Goal: Task Accomplishment & Management: Manage account settings

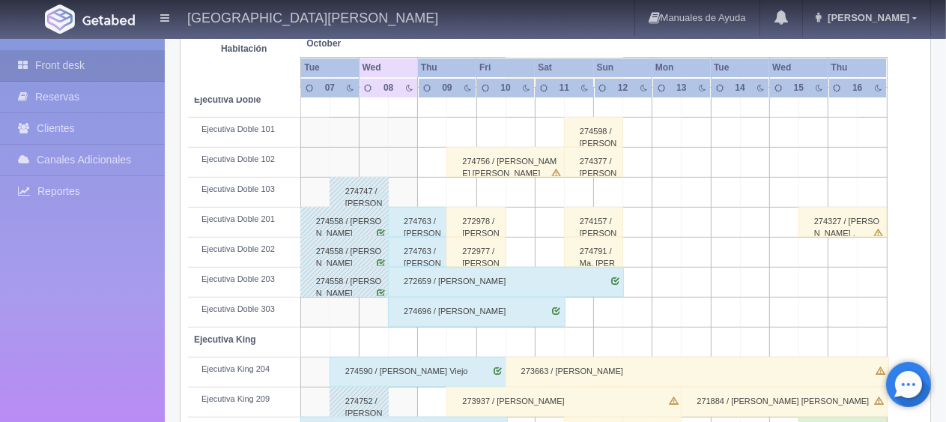
scroll to position [424, 0]
click at [397, 189] on td at bounding box center [403, 193] width 29 height 30
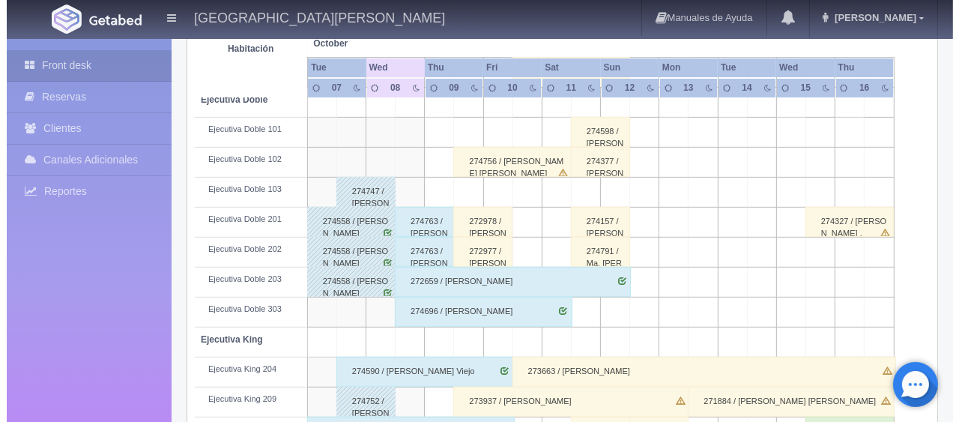
scroll to position [49, 0]
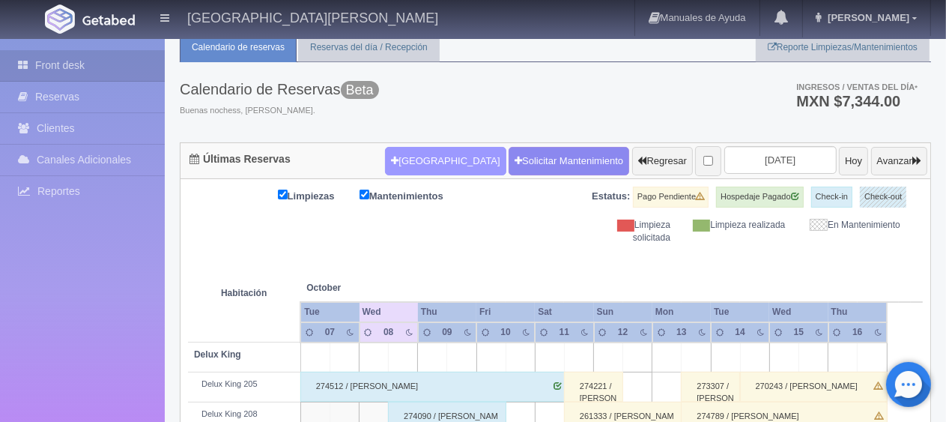
click at [420, 153] on button "[GEOGRAPHIC_DATA]" at bounding box center [445, 161] width 121 height 28
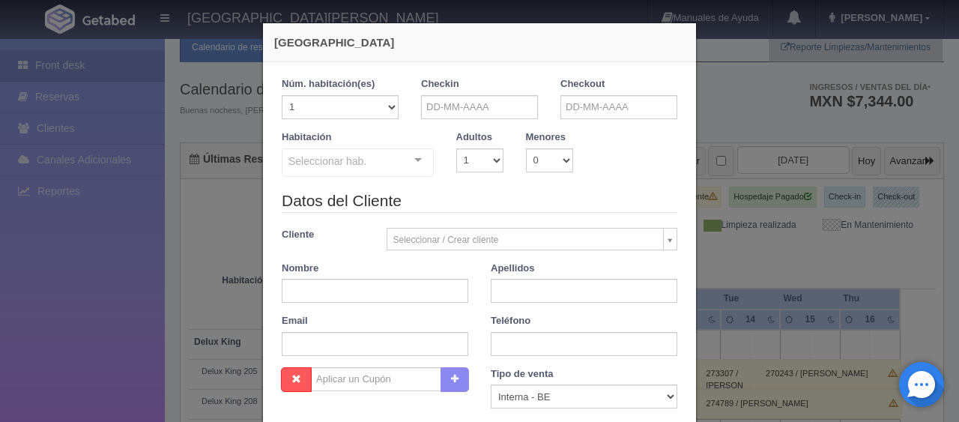
checkbox input "false"
click at [438, 112] on input "text" at bounding box center [479, 107] width 117 height 24
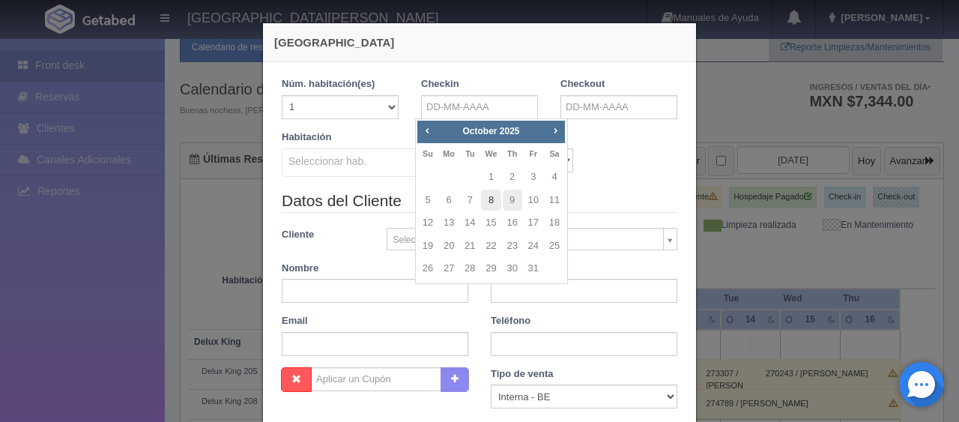
click at [489, 202] on link "8" at bounding box center [490, 201] width 19 height 22
type input "08-10-2025"
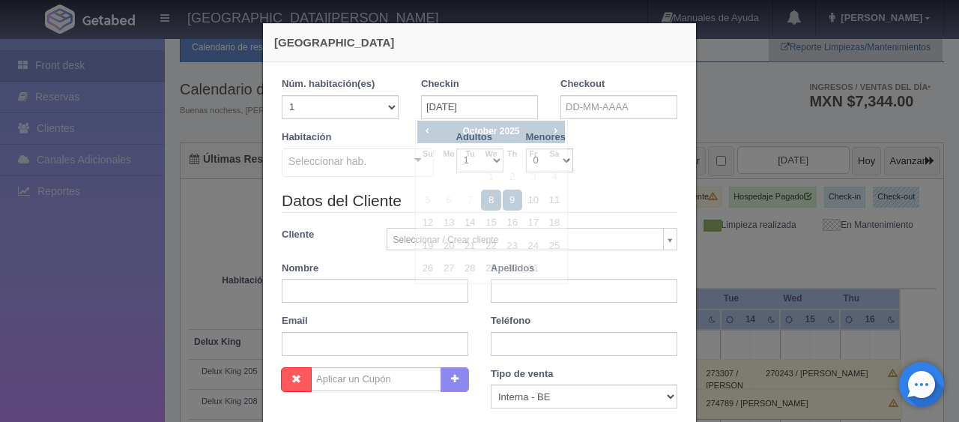
checkbox input "false"
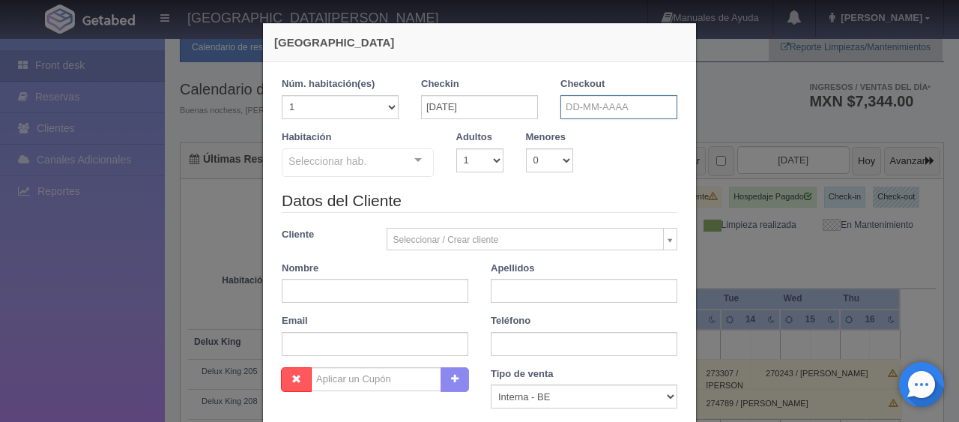
click at [575, 109] on input "text" at bounding box center [619, 107] width 117 height 24
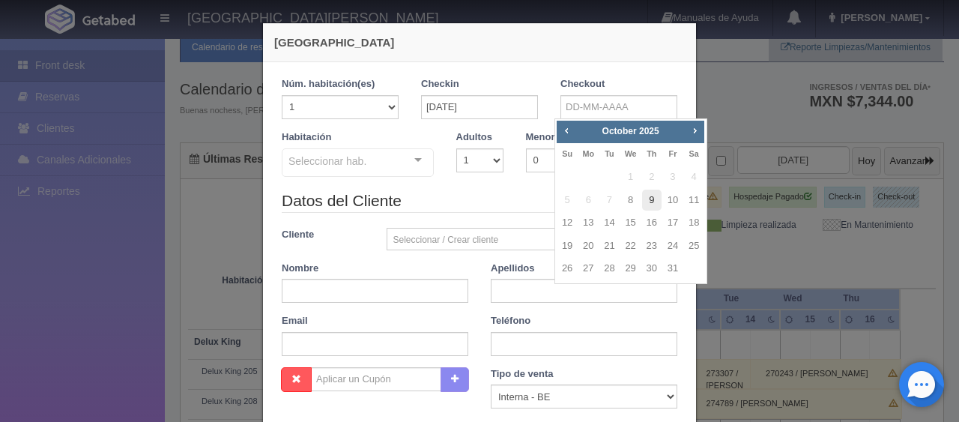
click at [654, 202] on link "9" at bounding box center [651, 201] width 19 height 22
type input "09-10-2025"
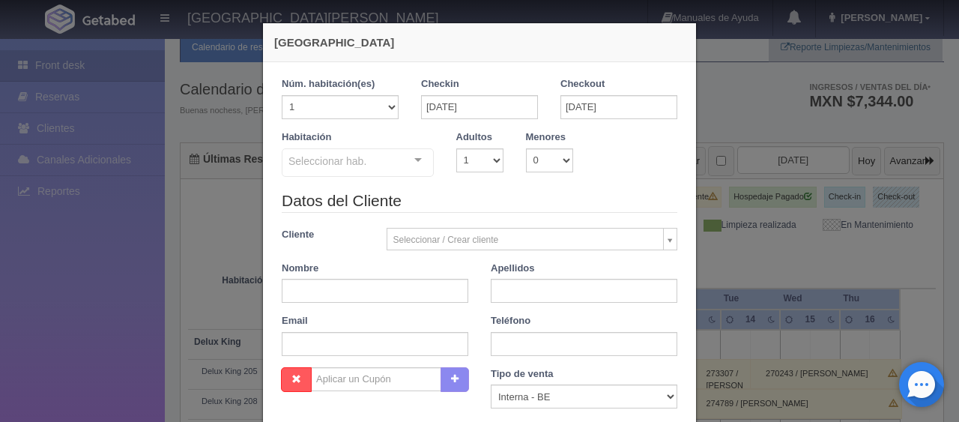
checkbox input "false"
click at [489, 168] on select "1 2 3 4 5 6 7 8 9 10" at bounding box center [479, 160] width 47 height 24
select select "3"
click at [456, 148] on select "1 2 3 4 5 6 7 8 9 10" at bounding box center [479, 160] width 47 height 24
click at [390, 160] on div "Seleccionar hab." at bounding box center [358, 162] width 152 height 28
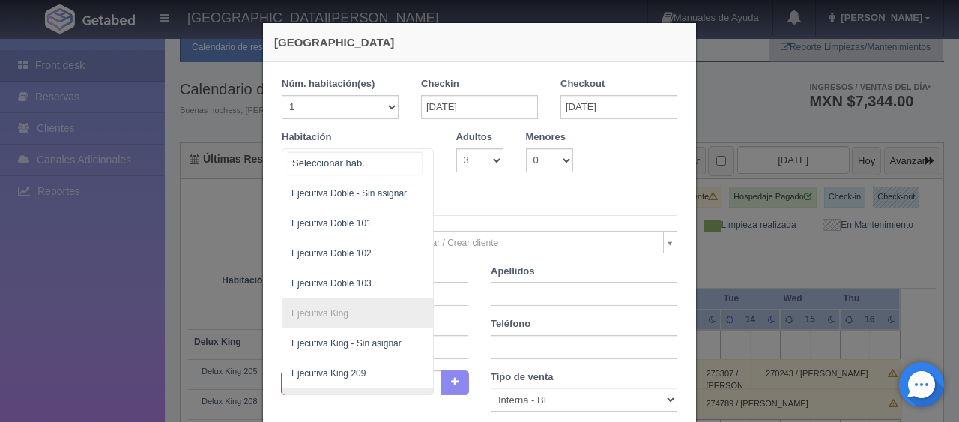
scroll to position [189, 0]
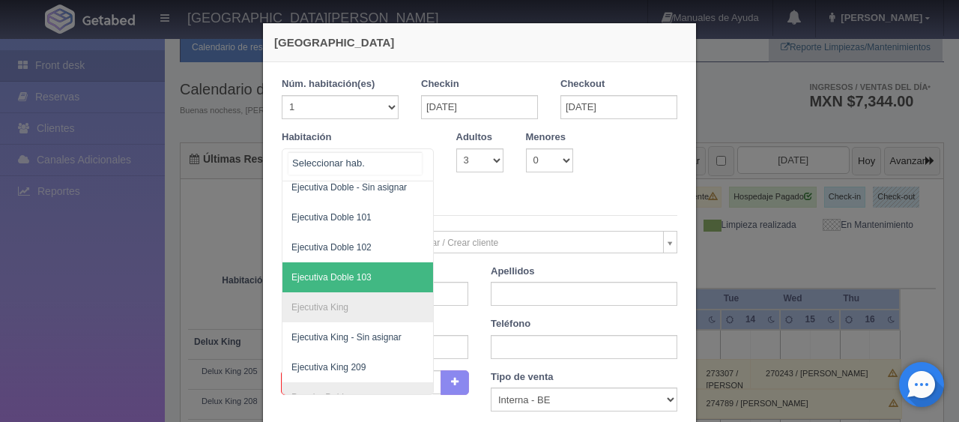
click at [393, 277] on span "Ejecutiva Doble 103" at bounding box center [409, 277] width 252 height 30
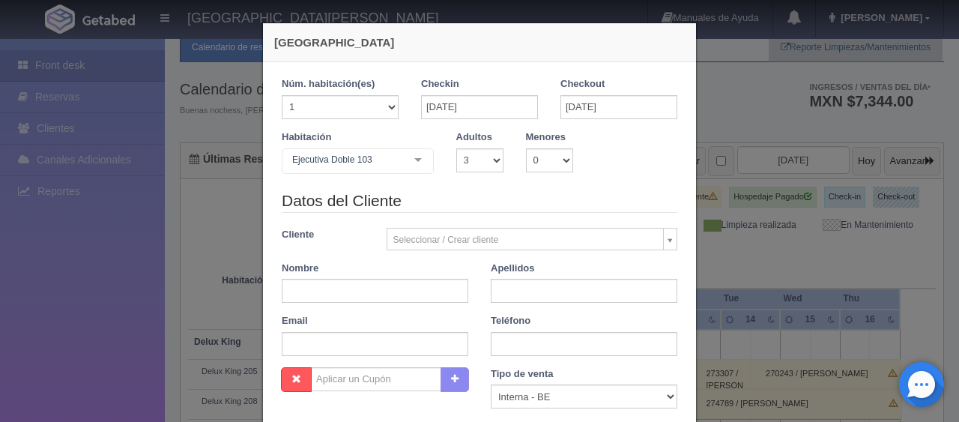
checkbox input "false"
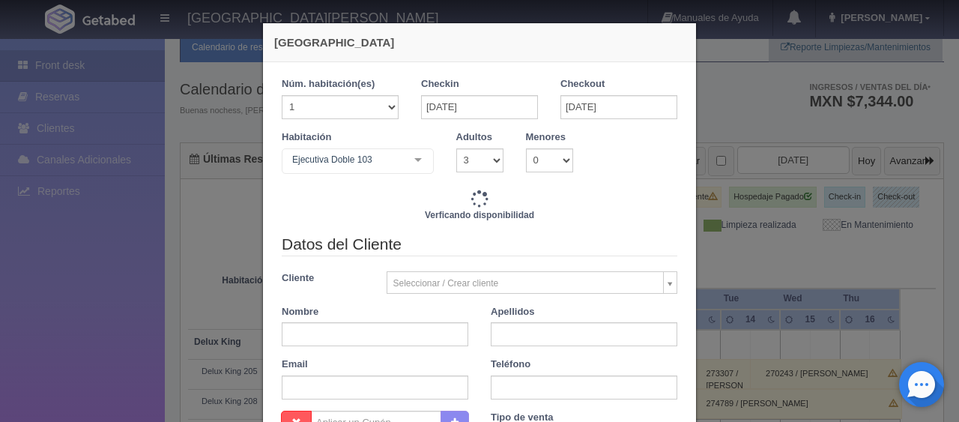
type input "1759.00"
checkbox input "false"
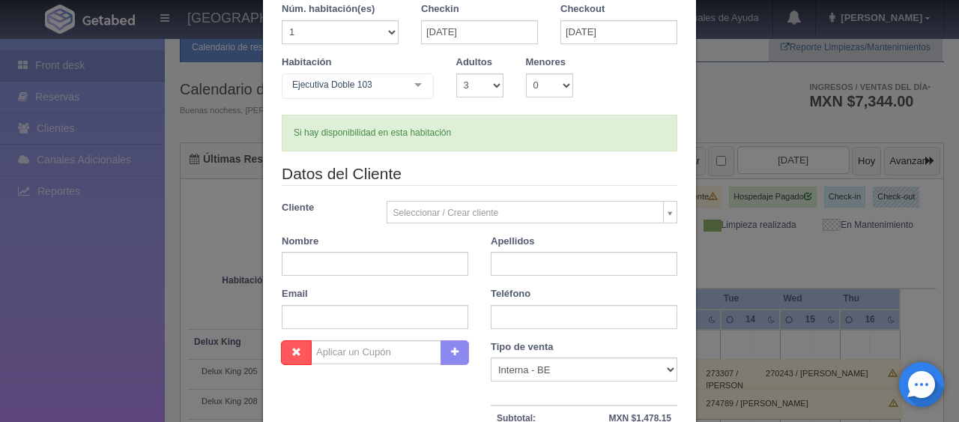
scroll to position [150, 0]
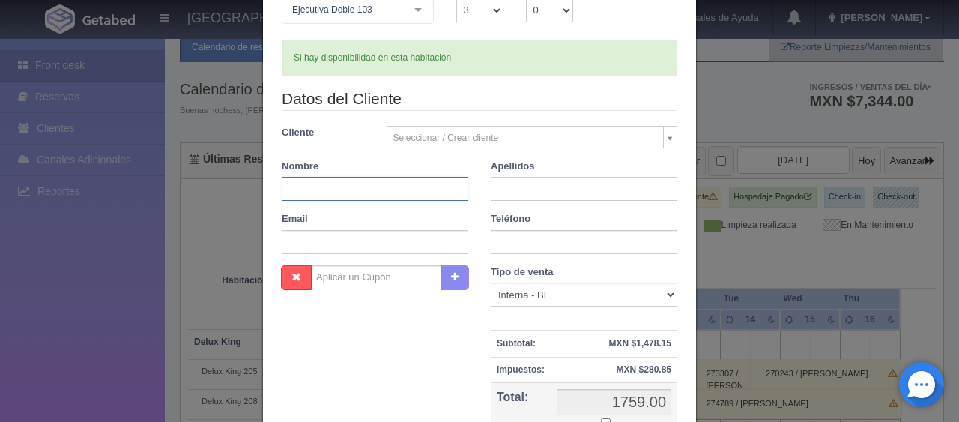
click at [381, 189] on input "text" at bounding box center [375, 189] width 187 height 24
type input "Alma"
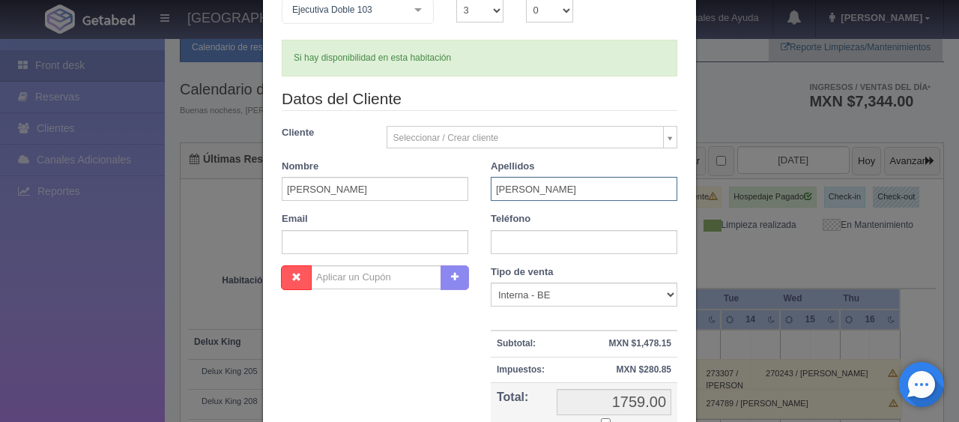
click at [501, 190] on input "ALvarado" at bounding box center [584, 189] width 187 height 24
type input "Alvarado"
click at [539, 239] on input "text" at bounding box center [584, 242] width 187 height 24
click at [518, 280] on div "Tipo de venta Correo Electronico Interna - BE Llamada OTA Externa Otro WALK IN" at bounding box center [584, 286] width 187 height 42
click at [519, 289] on select "Correo Electronico Interna - BE Llamada OTA Externa Otro WALK IN" at bounding box center [584, 295] width 187 height 24
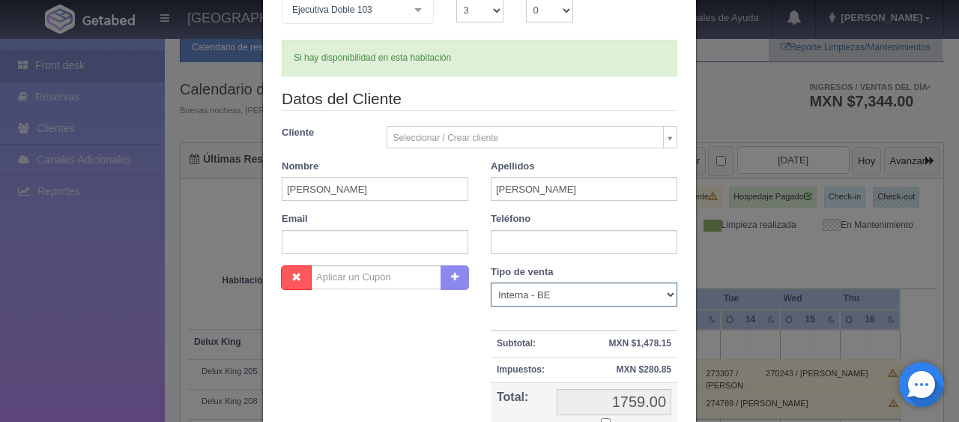
select select "walkin"
click at [491, 283] on select "Correo Electronico Interna - BE Llamada OTA Externa Otro WALK IN" at bounding box center [584, 295] width 187 height 24
click at [465, 375] on div "Nombre Cupón : Descuentos : Tipo de venta Correo Electronico Interna - BE Llama…" at bounding box center [480, 374] width 418 height 218
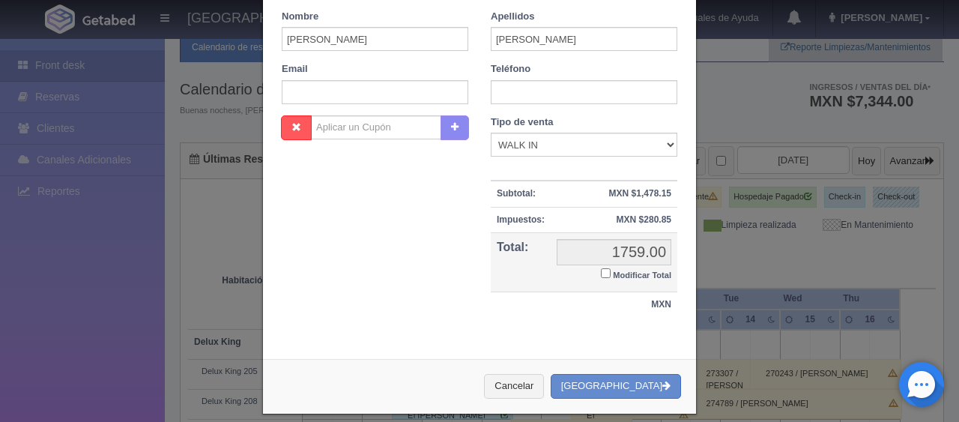
click at [601, 274] on input "Modificar Total" at bounding box center [606, 273] width 10 height 10
checkbox input "true"
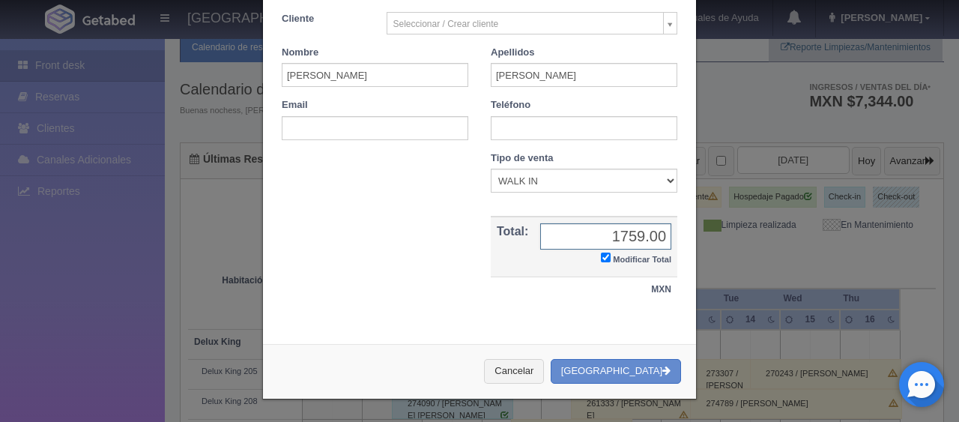
scroll to position [261, 0]
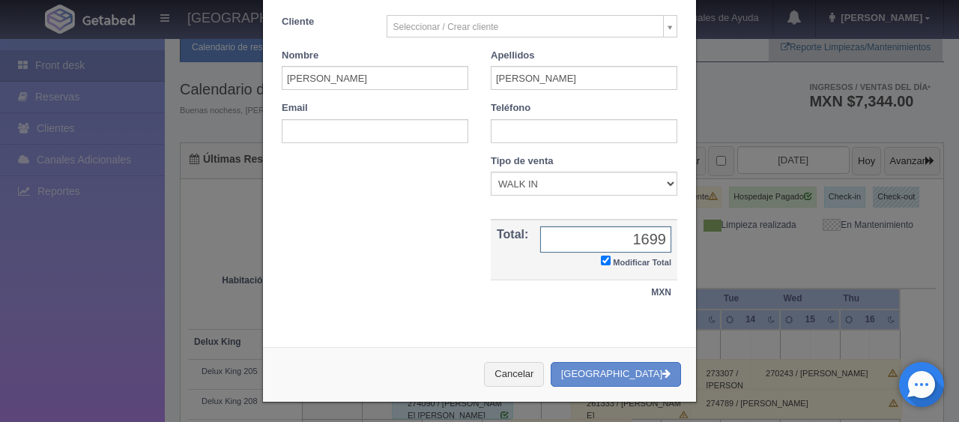
type input "1699.00"
click at [614, 362] on button "[GEOGRAPHIC_DATA]" at bounding box center [616, 374] width 130 height 25
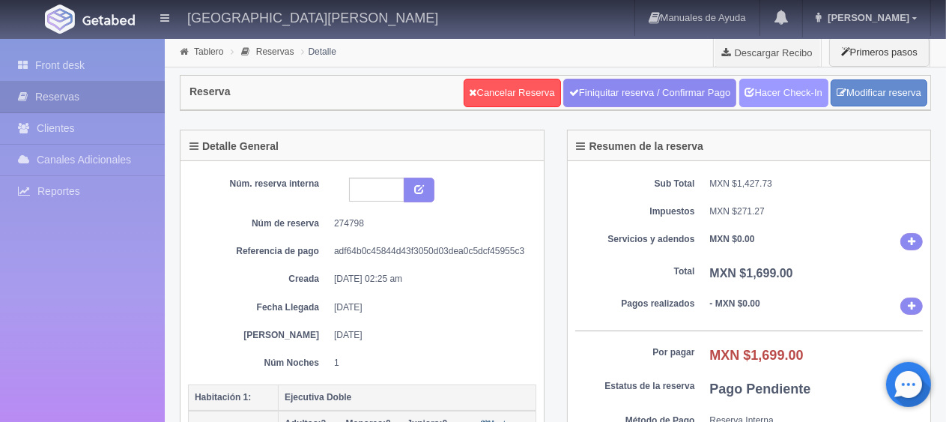
click at [758, 94] on link "Hacer Check-In" at bounding box center [784, 93] width 89 height 28
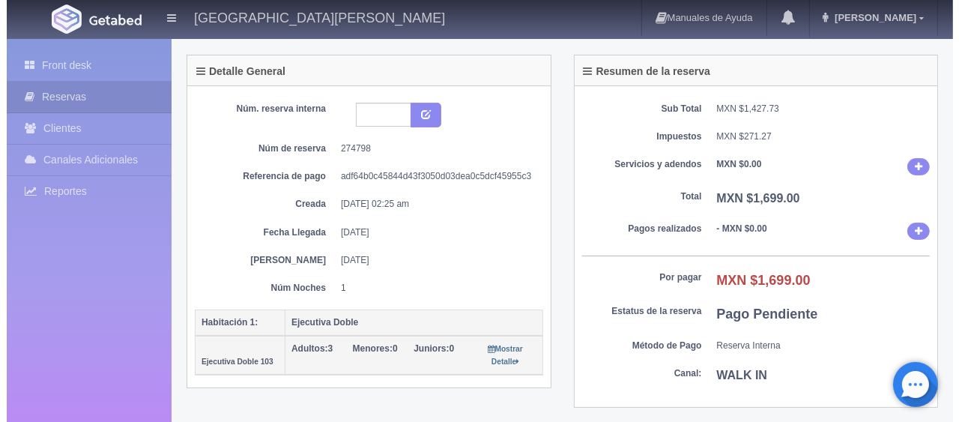
scroll to position [225, 0]
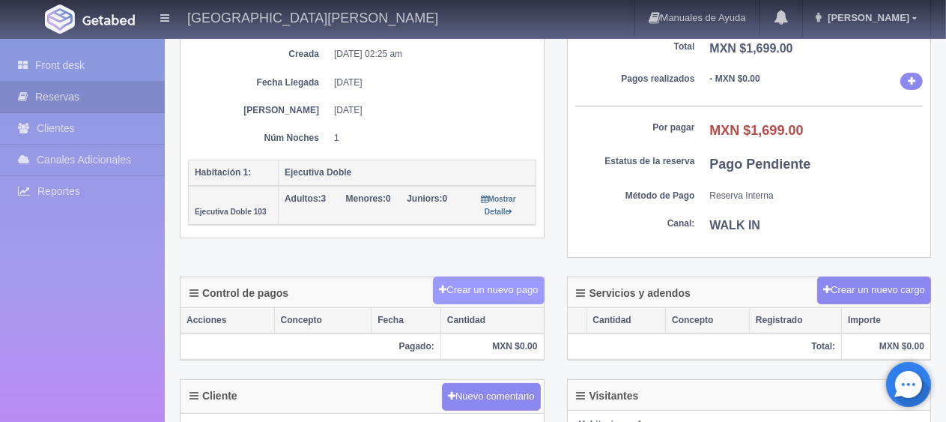
click at [510, 287] on button "Crear un nuevo pago" at bounding box center [488, 291] width 111 height 28
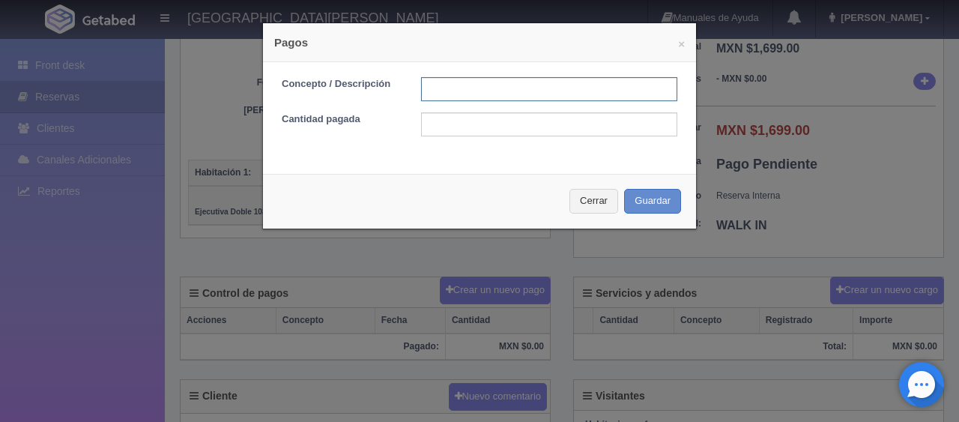
click at [438, 91] on input "text" at bounding box center [549, 89] width 256 height 24
type input "Total Efectivo"
click at [518, 136] on div "Concepto / Descripción Total Efectivo Cantidad pagada" at bounding box center [479, 112] width 433 height 100
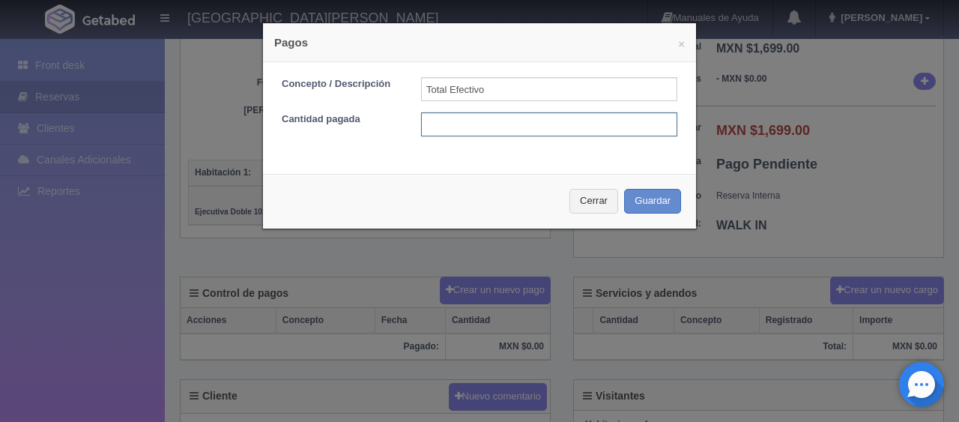
click at [516, 124] on input "text" at bounding box center [549, 124] width 256 height 24
type input "1599.00"
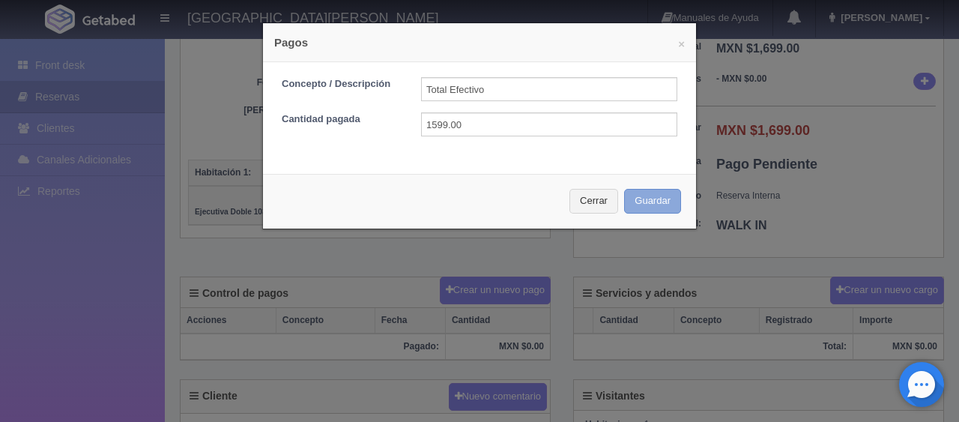
click at [638, 194] on button "Guardar" at bounding box center [652, 201] width 57 height 25
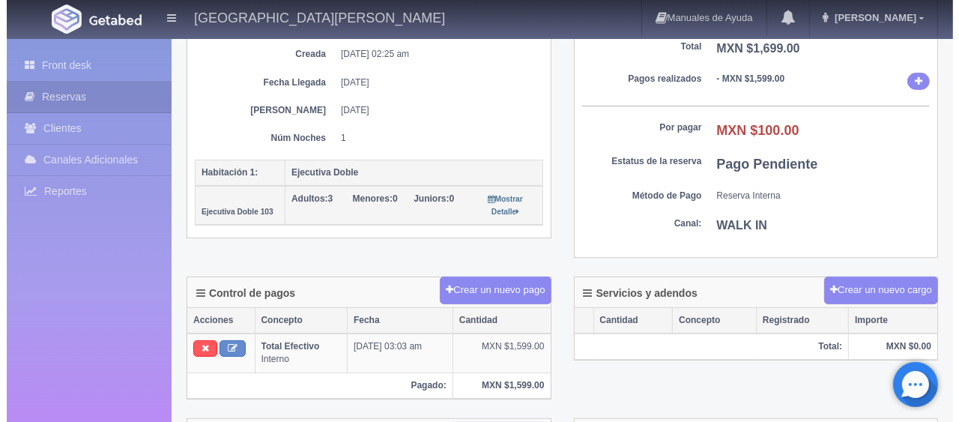
scroll to position [225, 0]
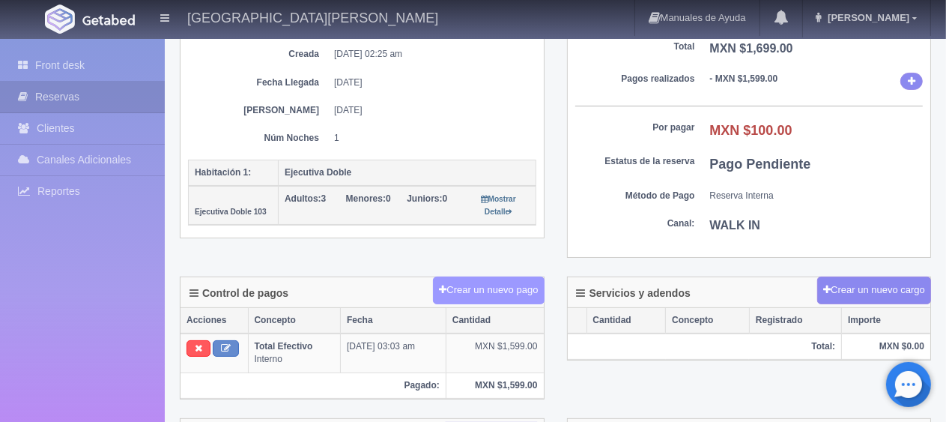
click at [510, 286] on button "Crear un nuevo pago" at bounding box center [488, 291] width 111 height 28
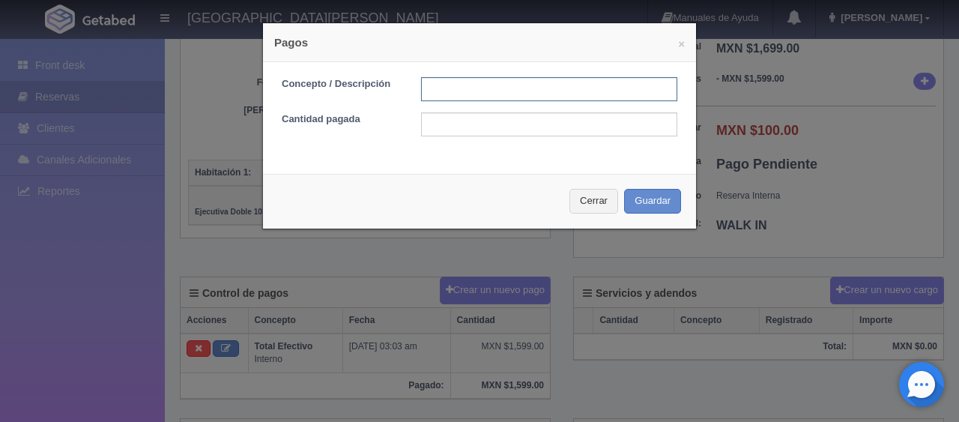
click at [537, 94] on input "text" at bounding box center [549, 89] width 256 height 24
type input "Descuento pago en efectivo"
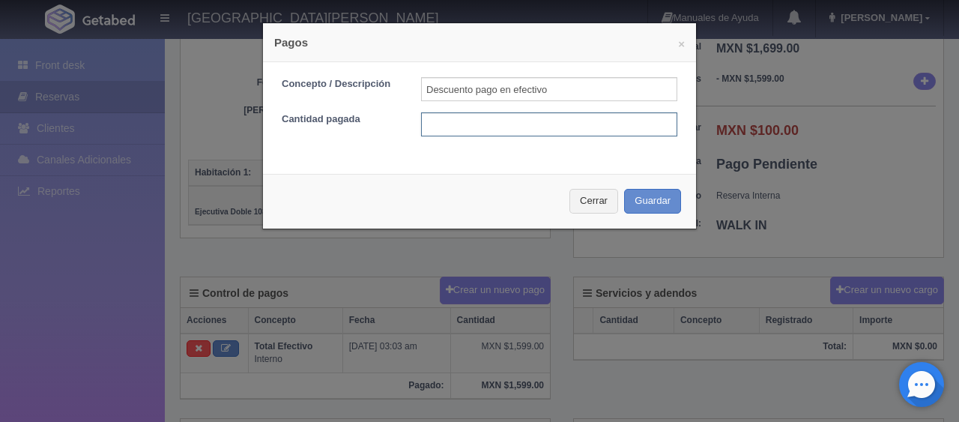
click at [540, 127] on input "text" at bounding box center [549, 124] width 256 height 24
type input "100"
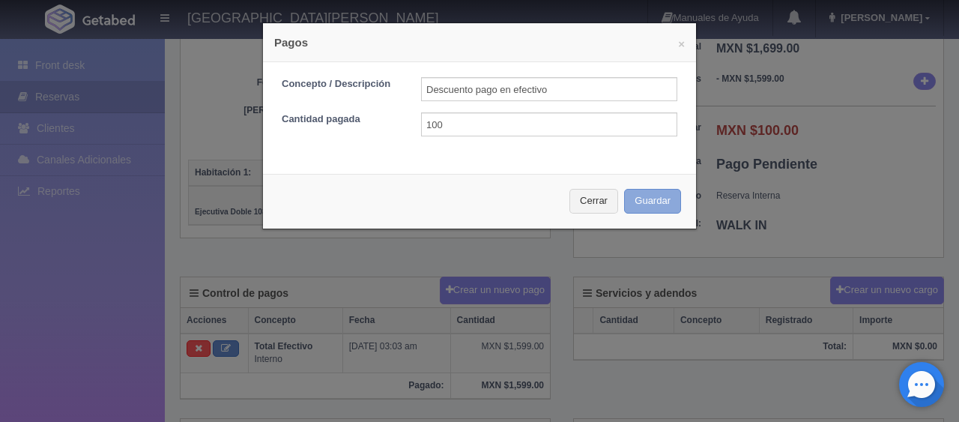
click at [632, 199] on button "Guardar" at bounding box center [652, 201] width 57 height 25
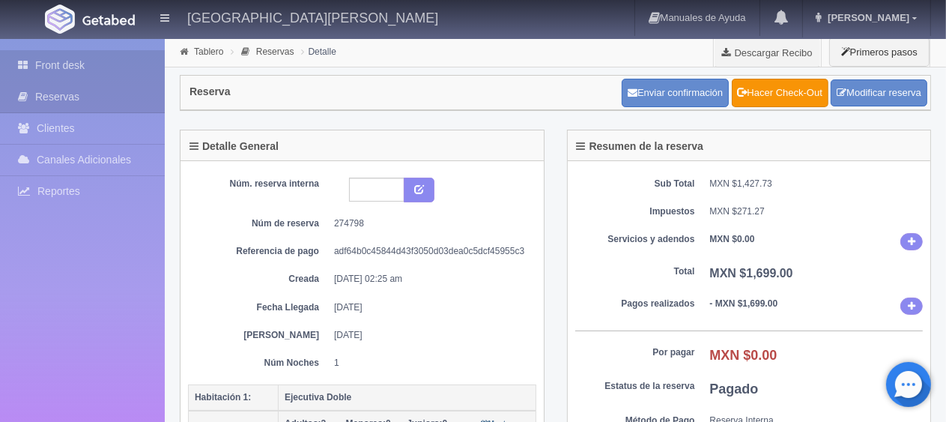
click at [80, 57] on link "Front desk" at bounding box center [82, 65] width 165 height 31
